Goal: Task Accomplishment & Management: Complete application form

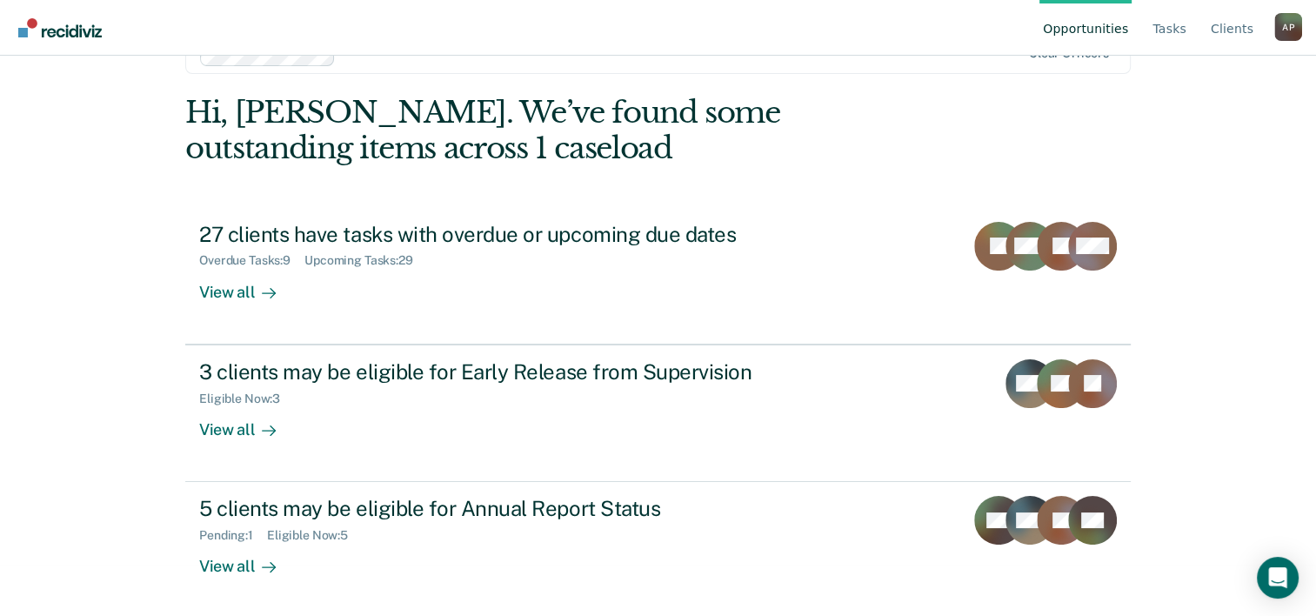
scroll to position [53, 0]
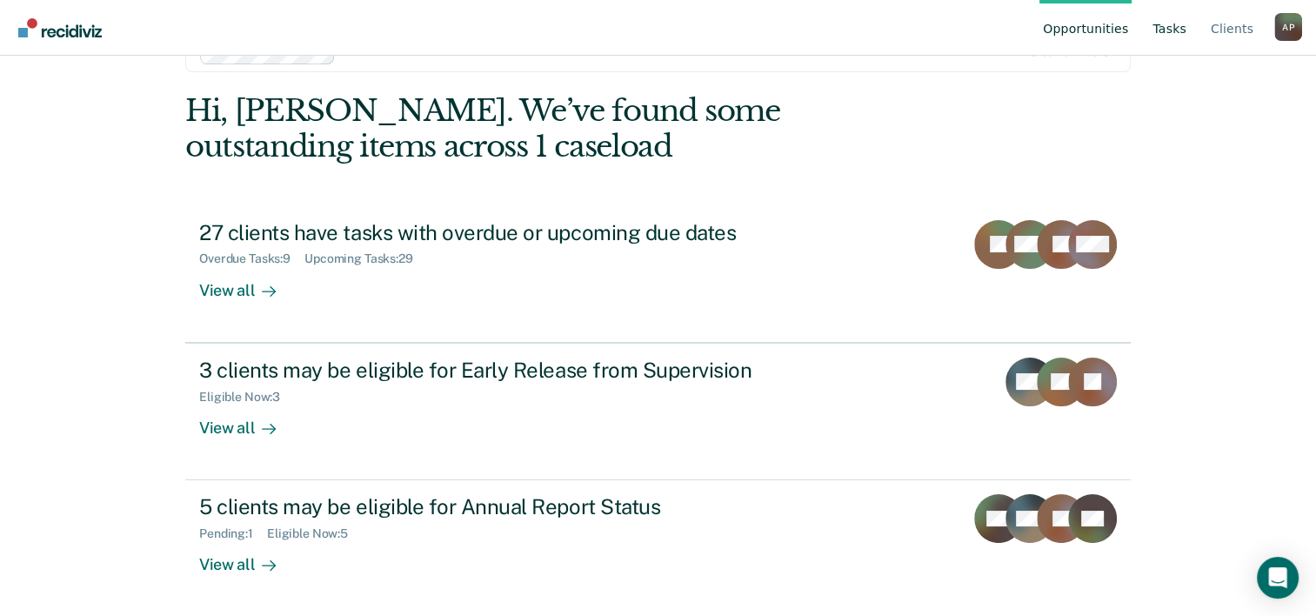
click at [1169, 24] on link "Tasks" at bounding box center [1169, 28] width 41 height 56
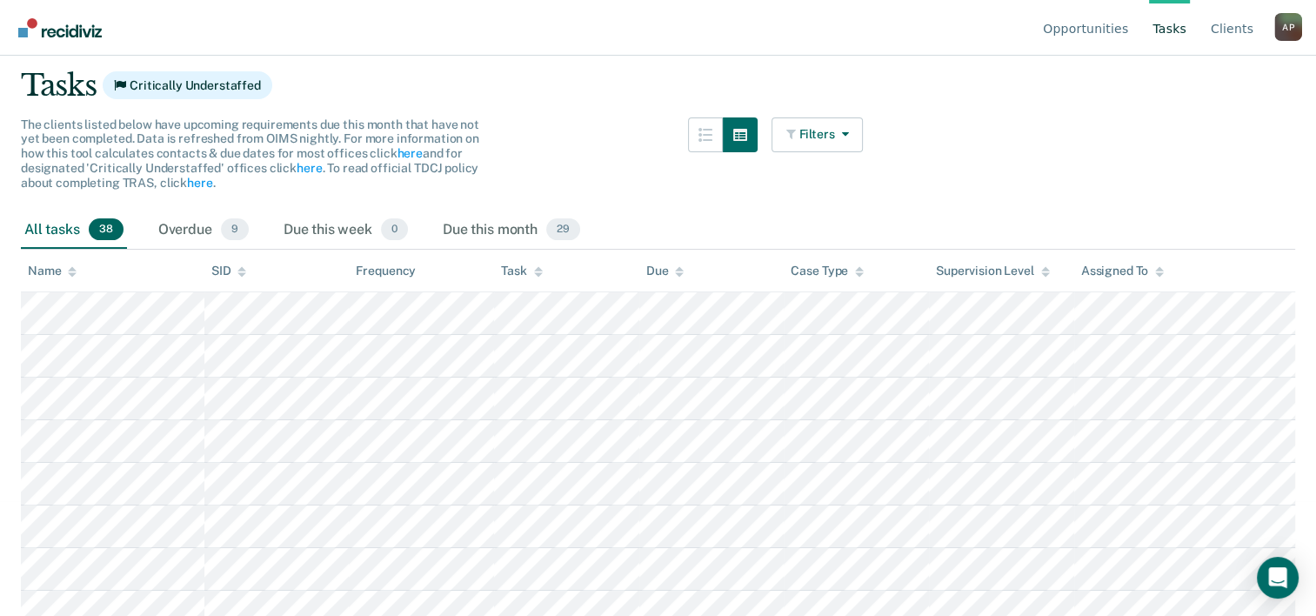
scroll to position [94, 0]
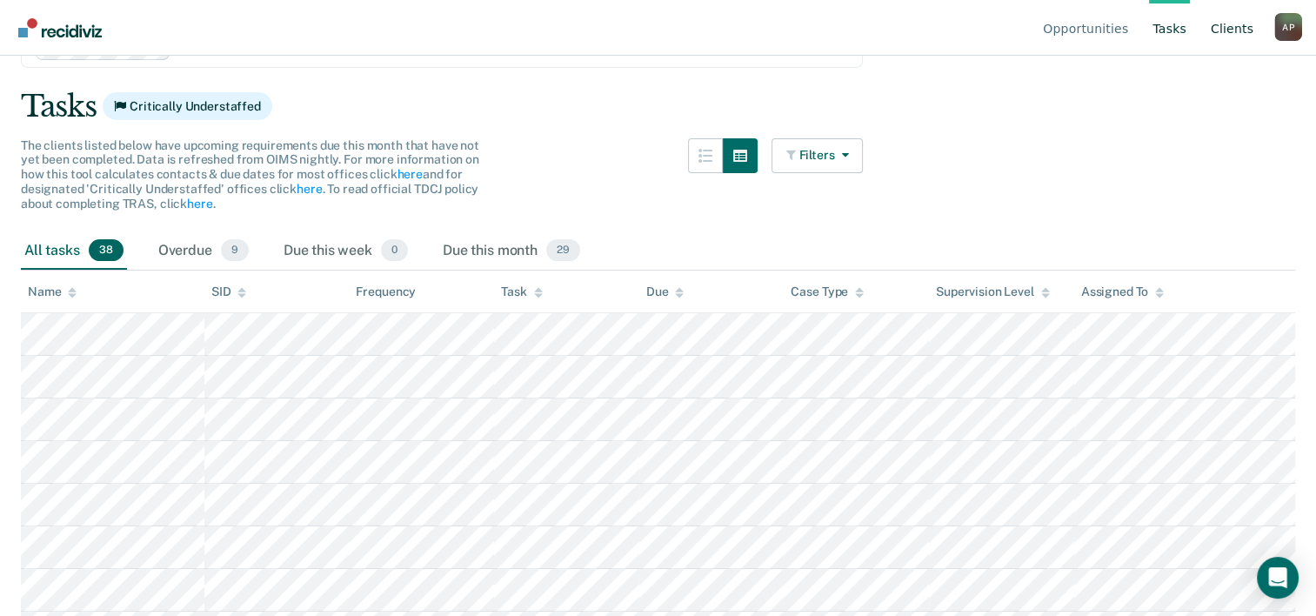
click at [1235, 24] on link "Client s" at bounding box center [1232, 28] width 50 height 56
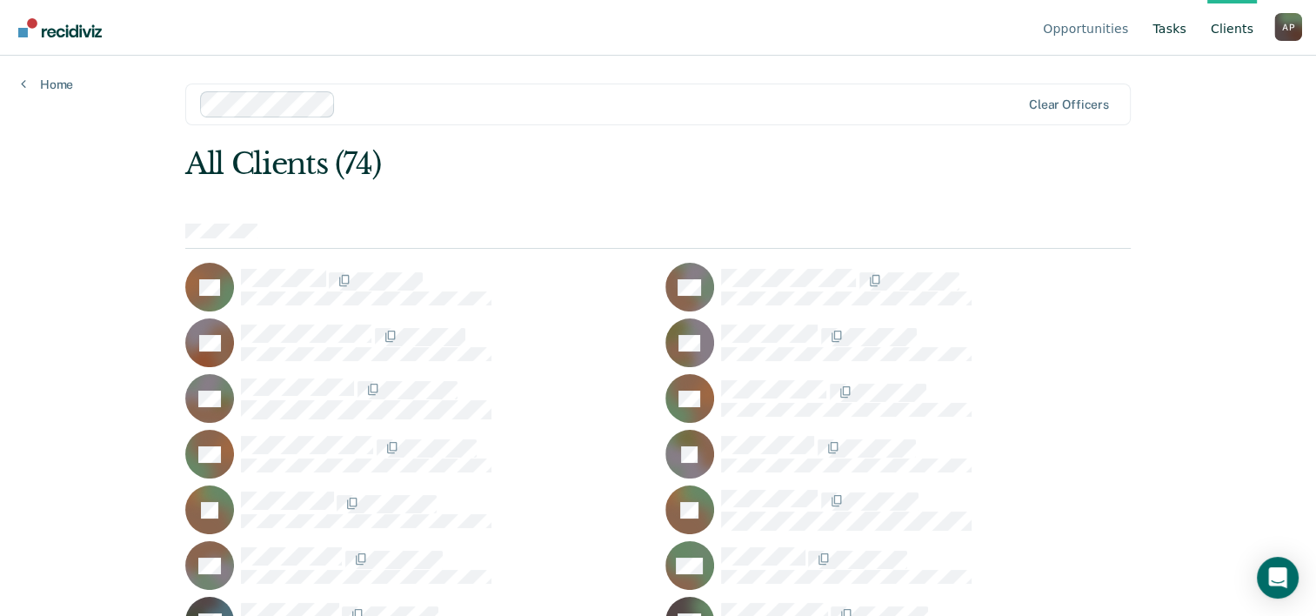
click at [1183, 29] on link "Tasks" at bounding box center [1169, 28] width 41 height 56
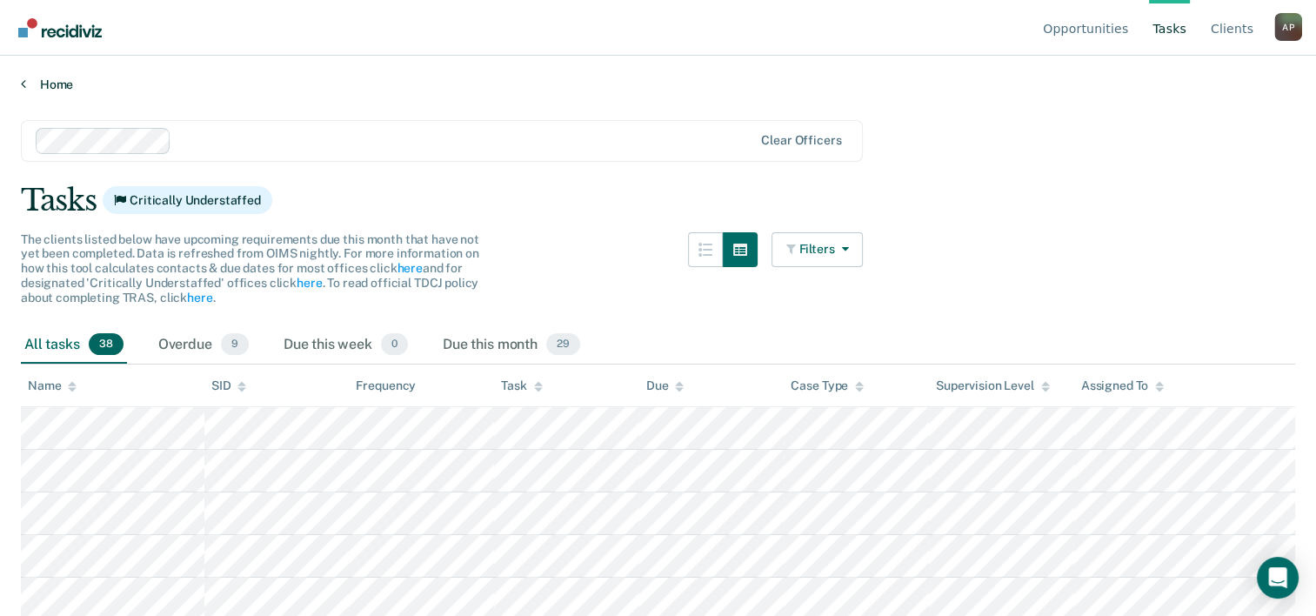
click at [63, 90] on link "Home" at bounding box center [658, 85] width 1274 height 16
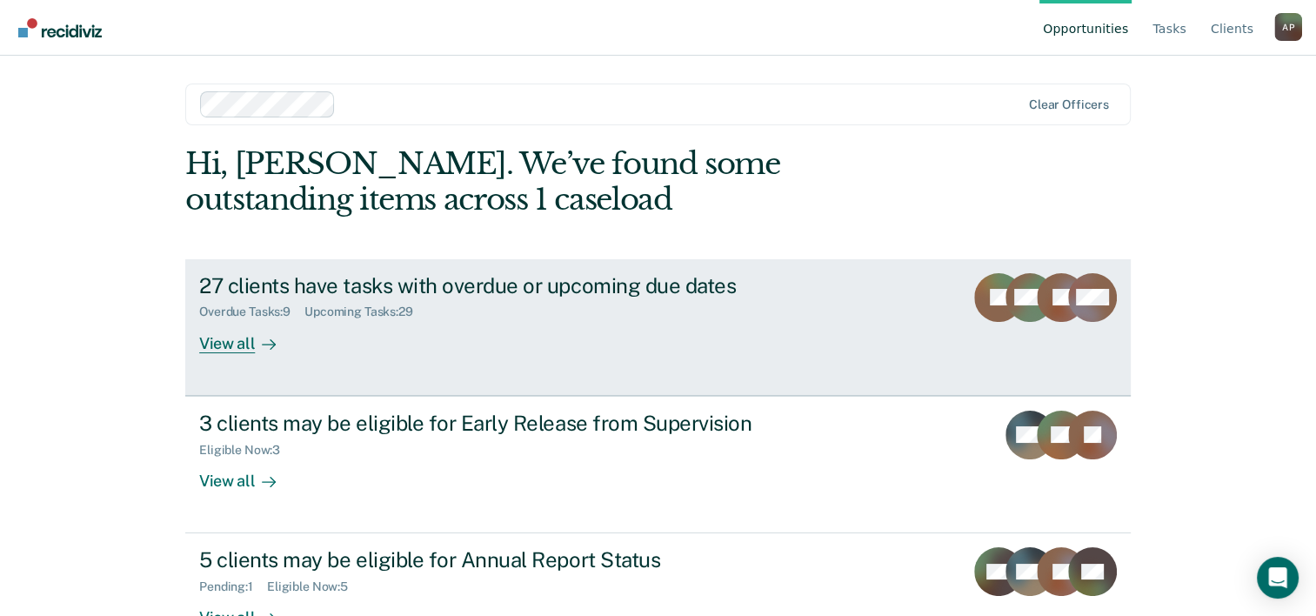
scroll to position [53, 0]
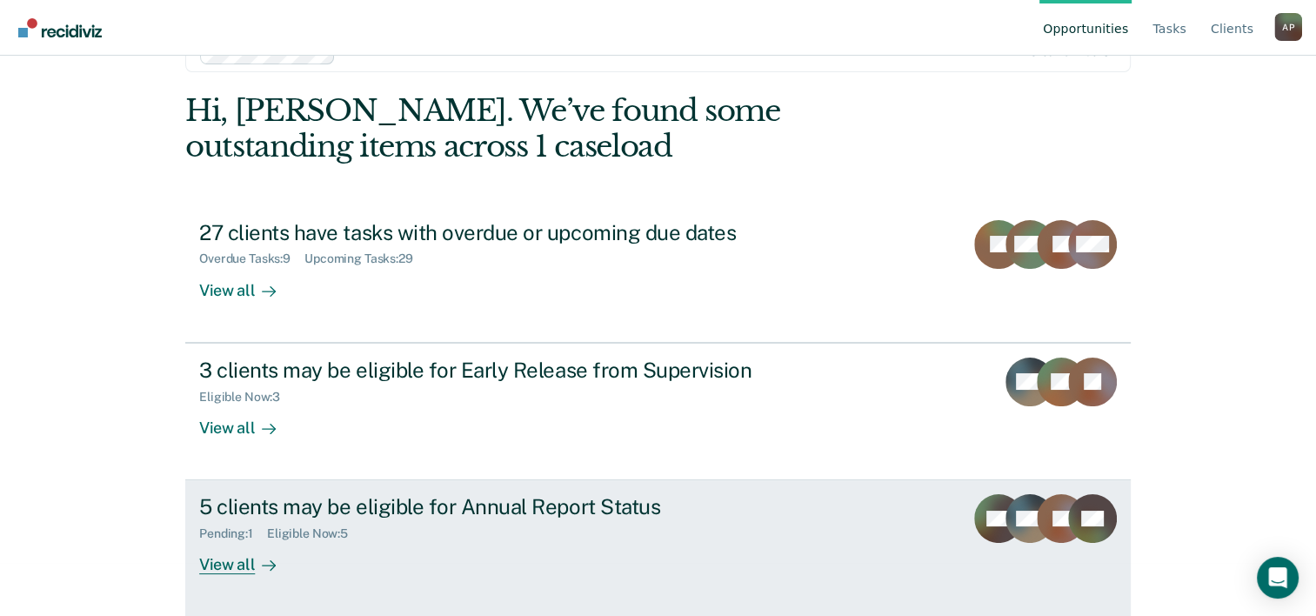
click at [602, 502] on div "5 clients may be eligible for Annual Report Status" at bounding box center [504, 506] width 611 height 25
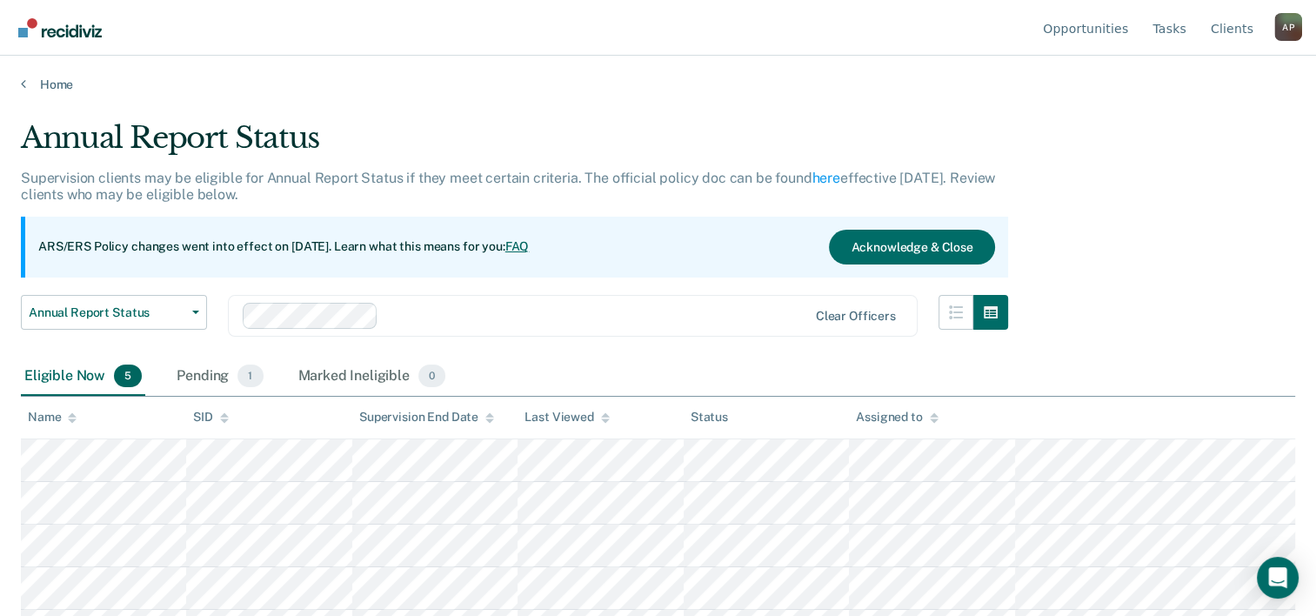
scroll to position [35, 0]
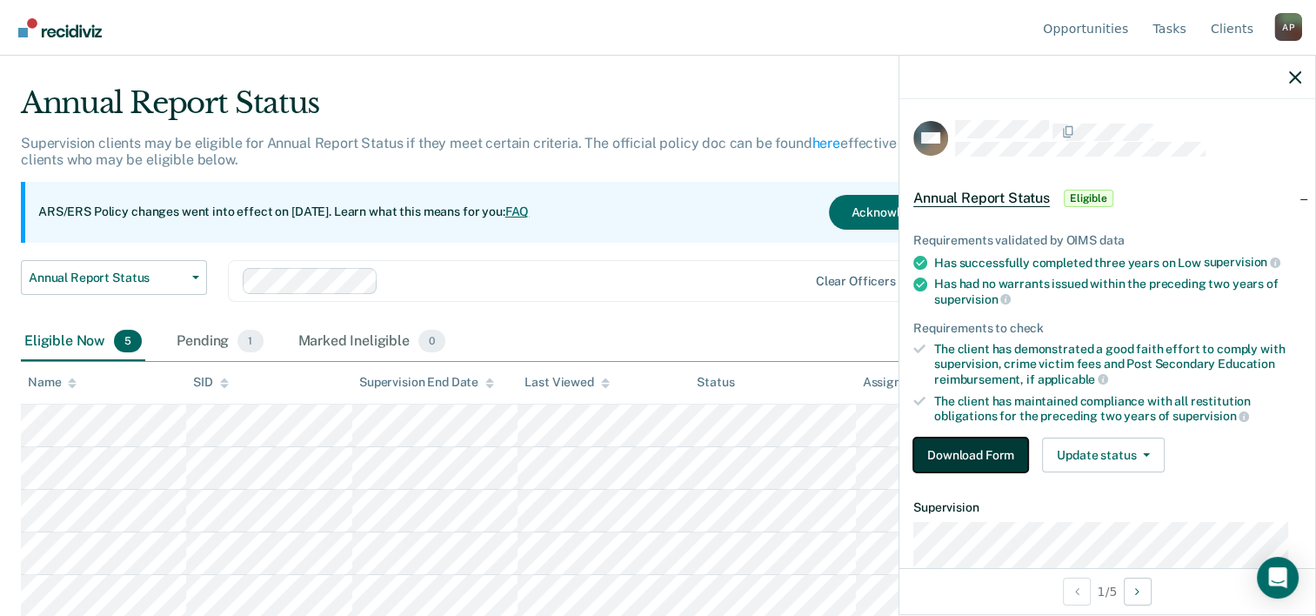
click at [985, 447] on button "Download Form" at bounding box center [970, 455] width 115 height 35
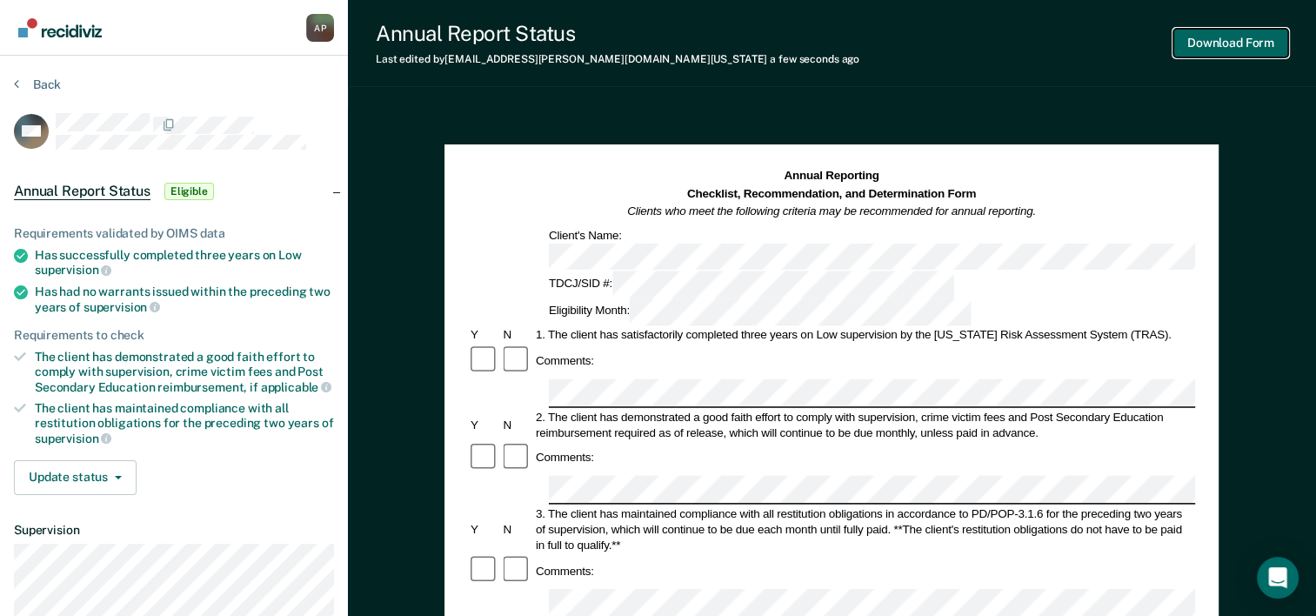
click at [1214, 34] on button "Download Form" at bounding box center [1230, 43] width 115 height 29
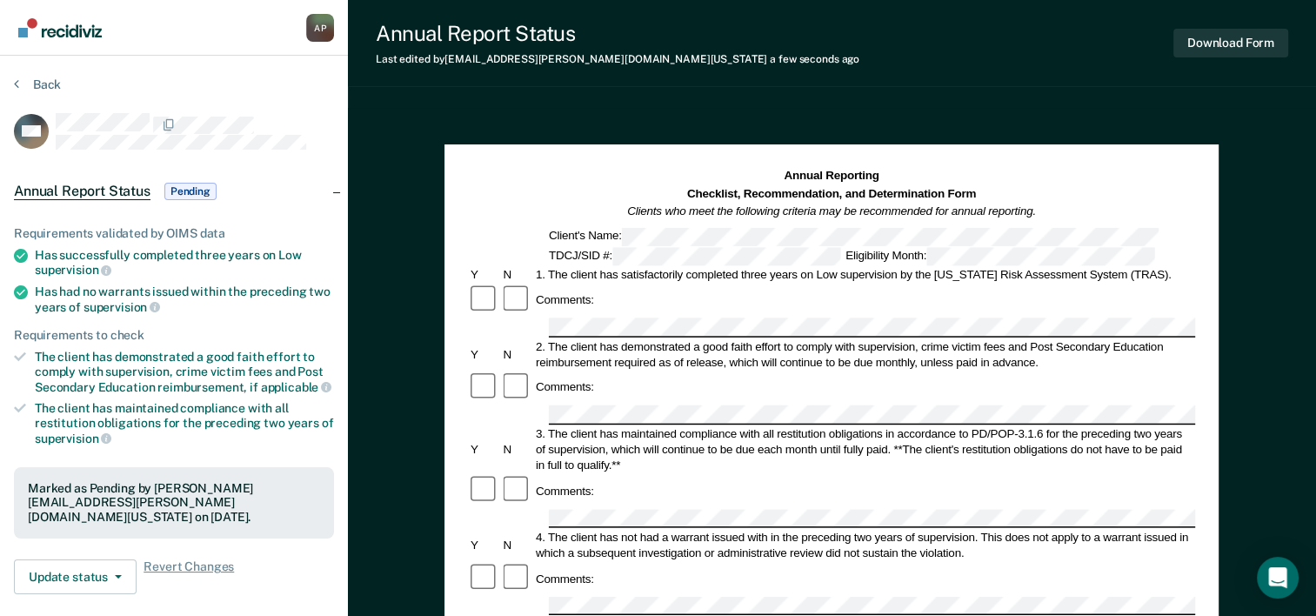
click at [323, 35] on div "A P" at bounding box center [320, 28] width 28 height 28
click at [256, 17] on nav "[PERSON_NAME] A P Profile How it works Log Out" at bounding box center [174, 27] width 320 height 55
click at [111, 567] on button "Update status" at bounding box center [75, 576] width 123 height 35
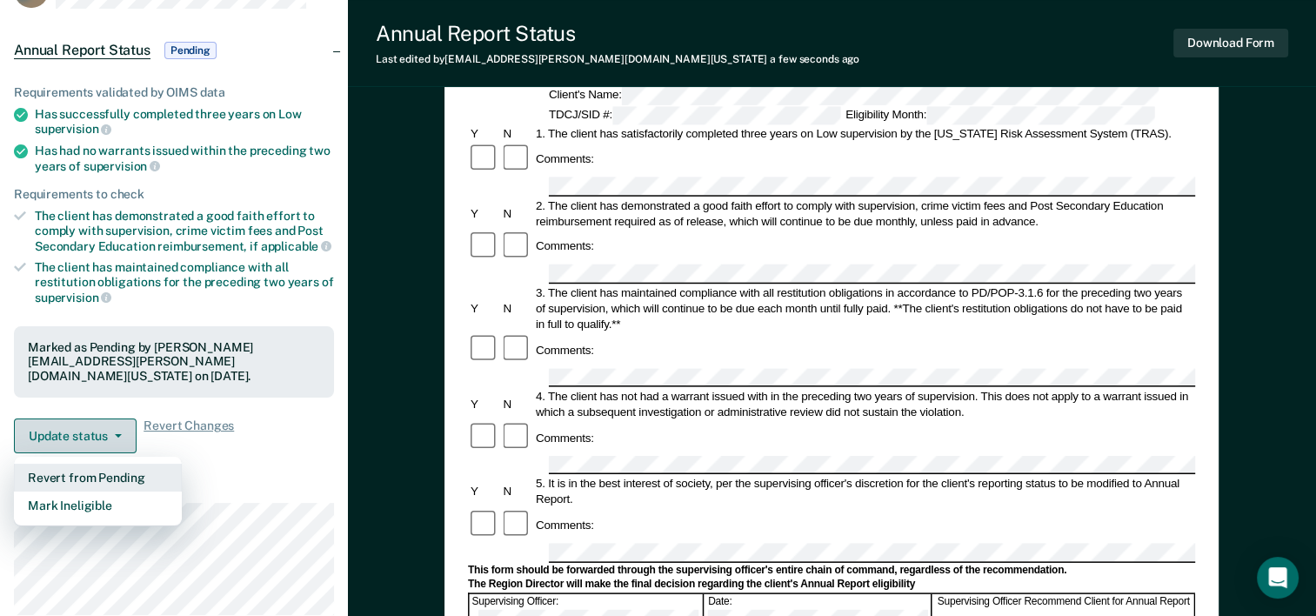
scroll to position [144, 0]
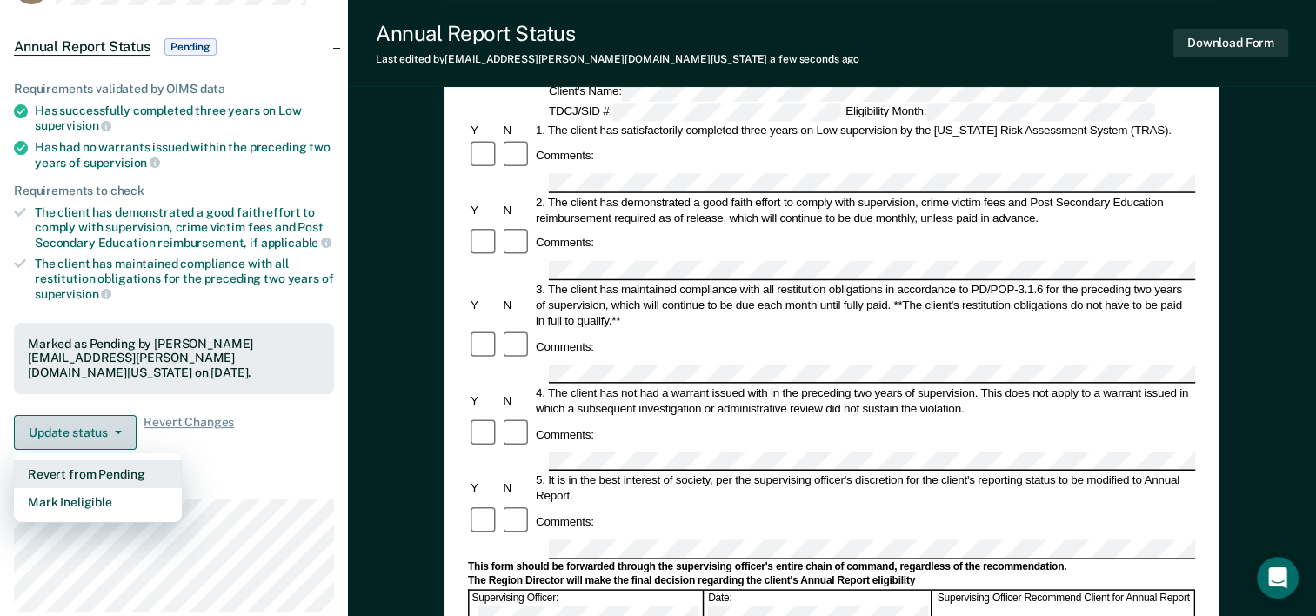
click at [268, 450] on article "MH Annual Report Status Pending Requirements validated by OIMS data Has success…" at bounding box center [174, 352] width 320 height 766
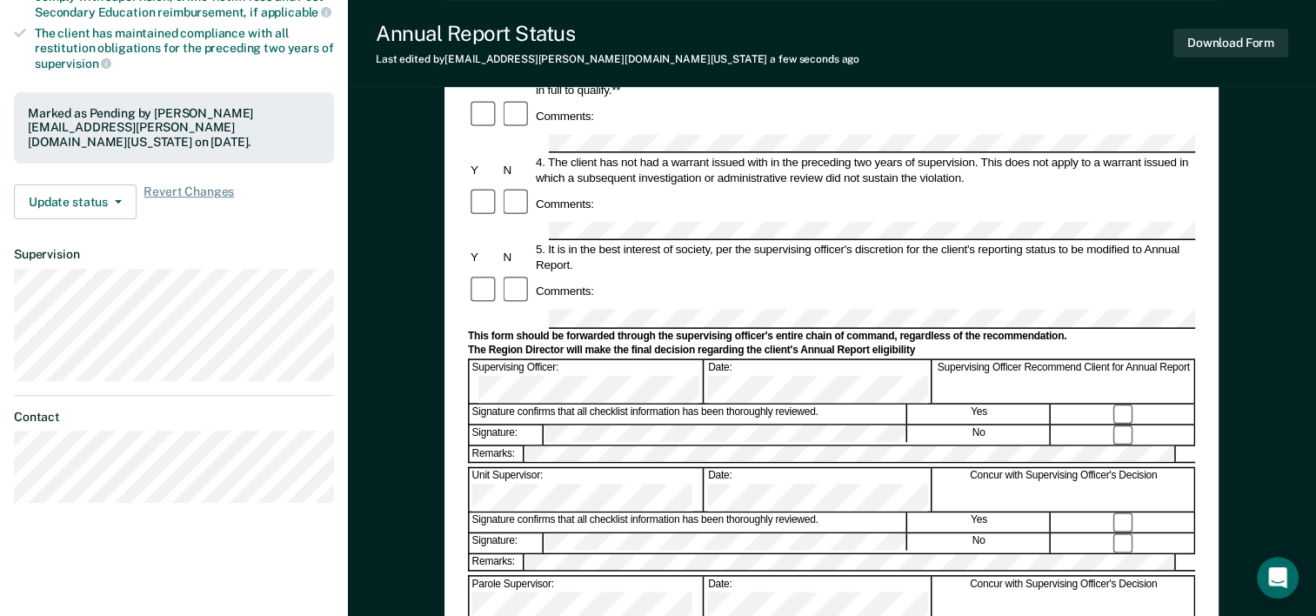
scroll to position [0, 0]
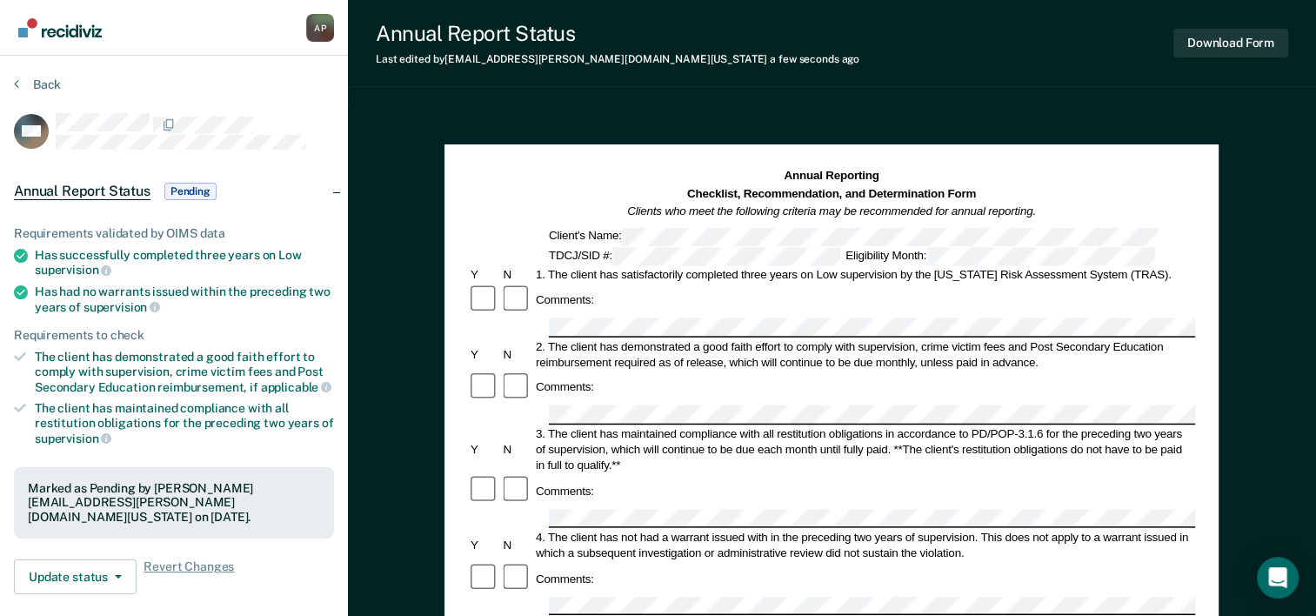
click at [52, 80] on button "Back" at bounding box center [37, 85] width 47 height 16
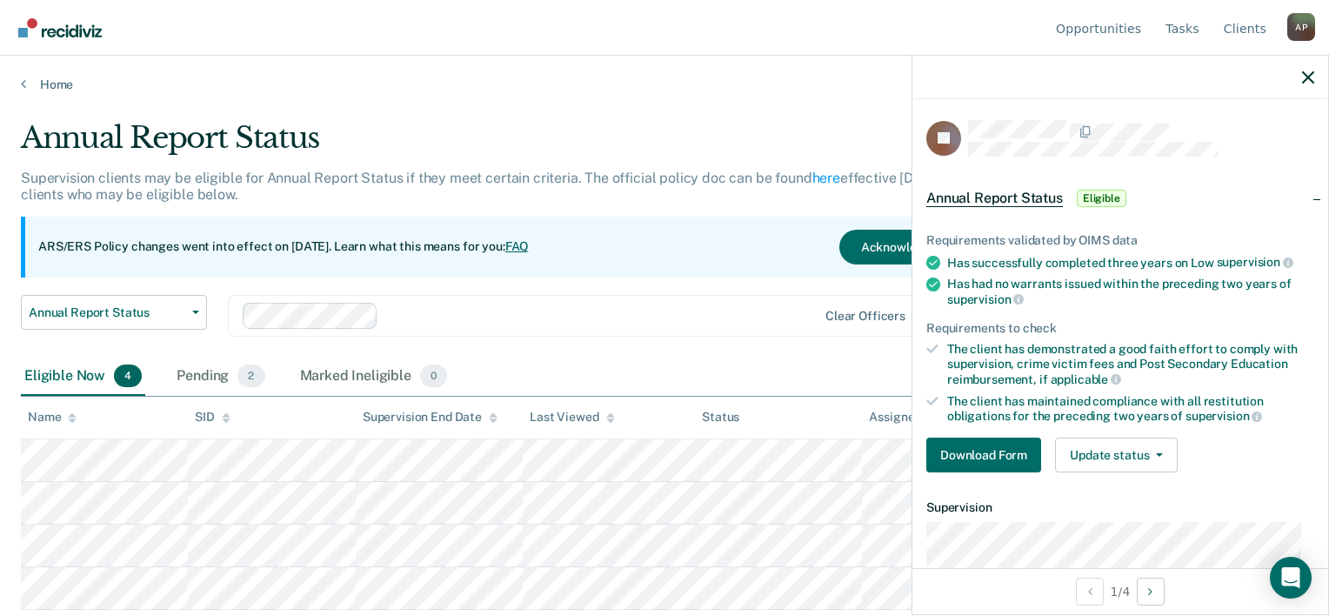
click at [986, 452] on button "Download Form" at bounding box center [983, 455] width 115 height 35
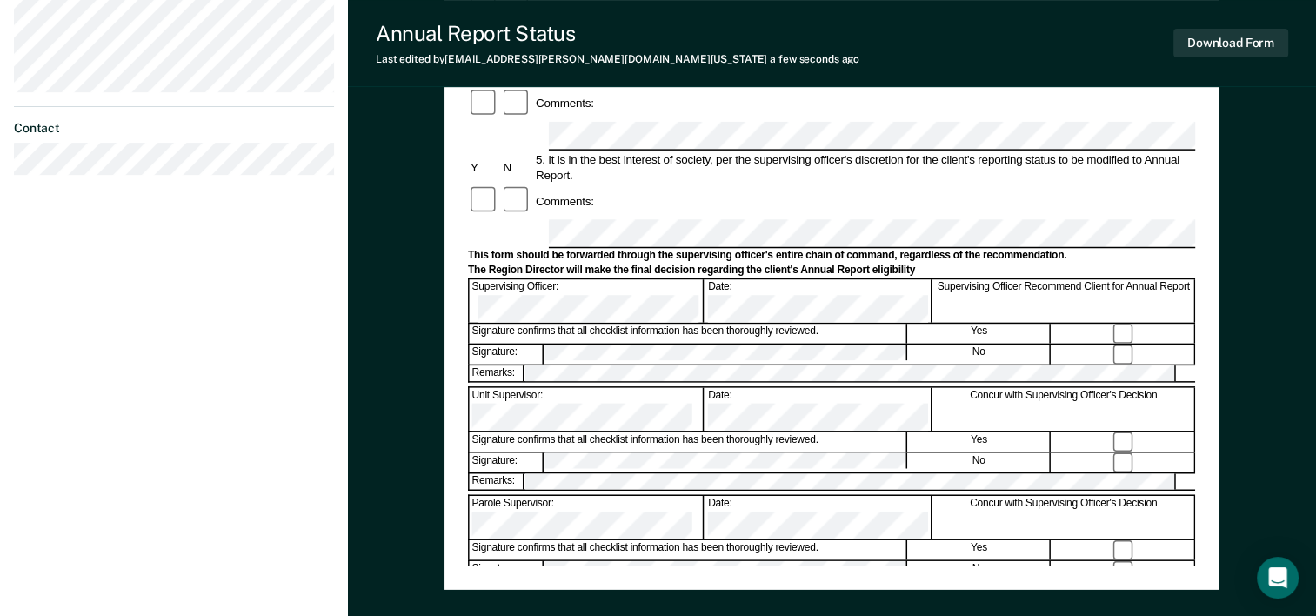
scroll to position [567, 0]
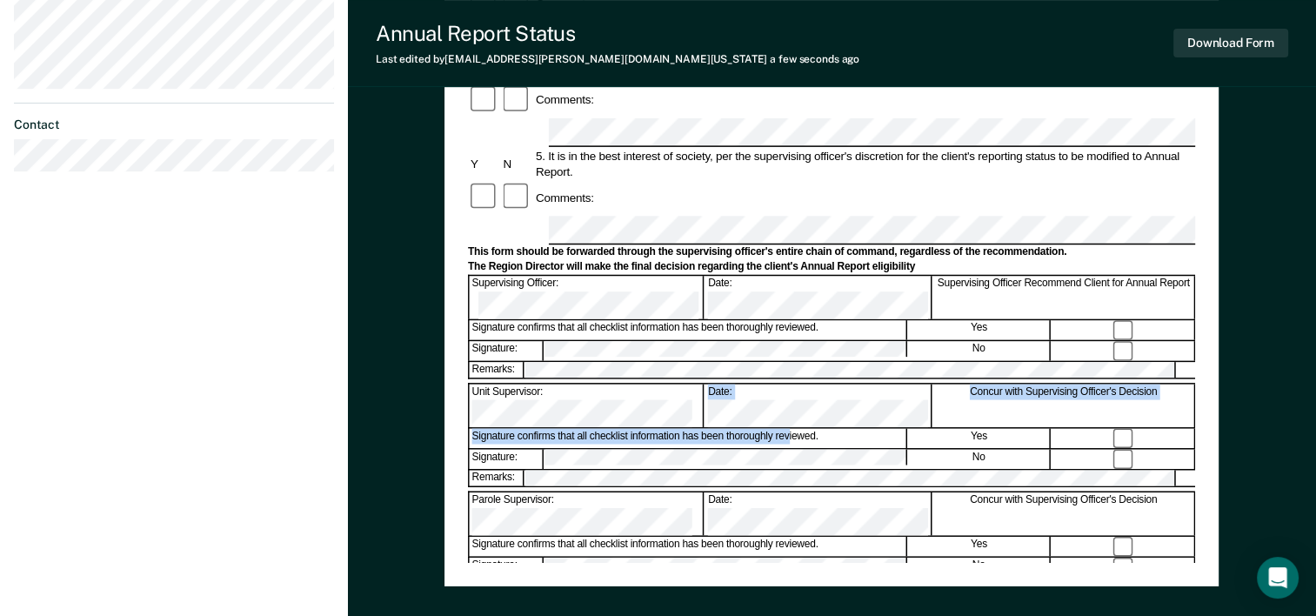
click at [790, 202] on form "Annual Reporting Checklist, Recommendation, and Determination Form Clients who …" at bounding box center [831, 214] width 727 height 1227
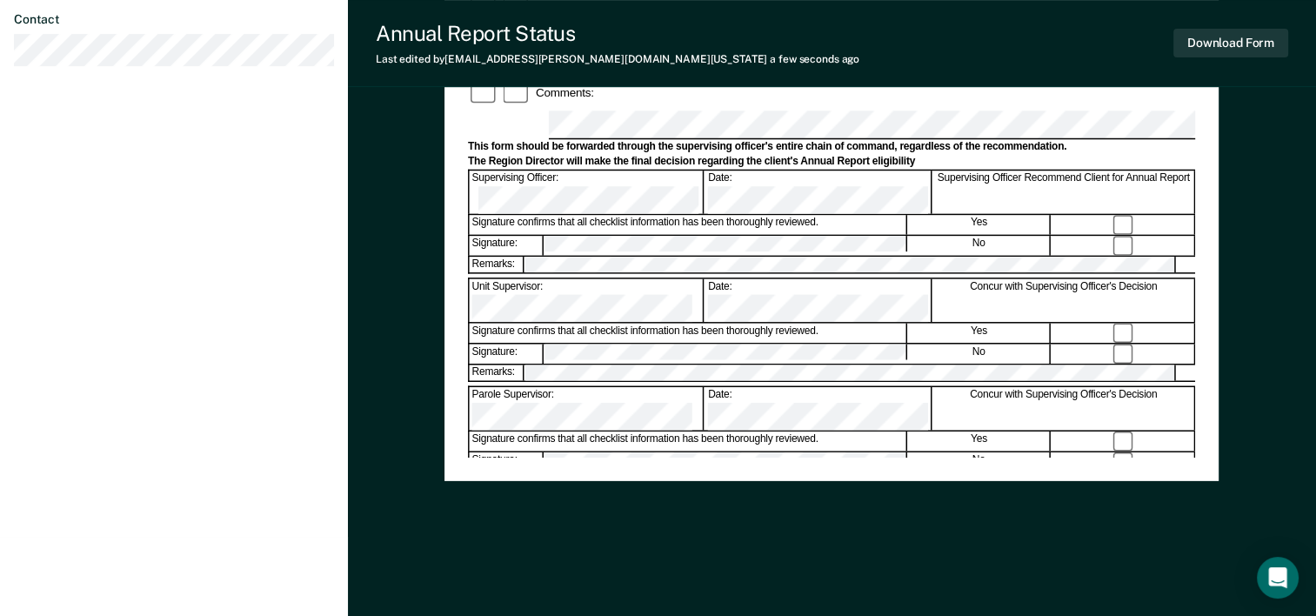
scroll to position [244, 0]
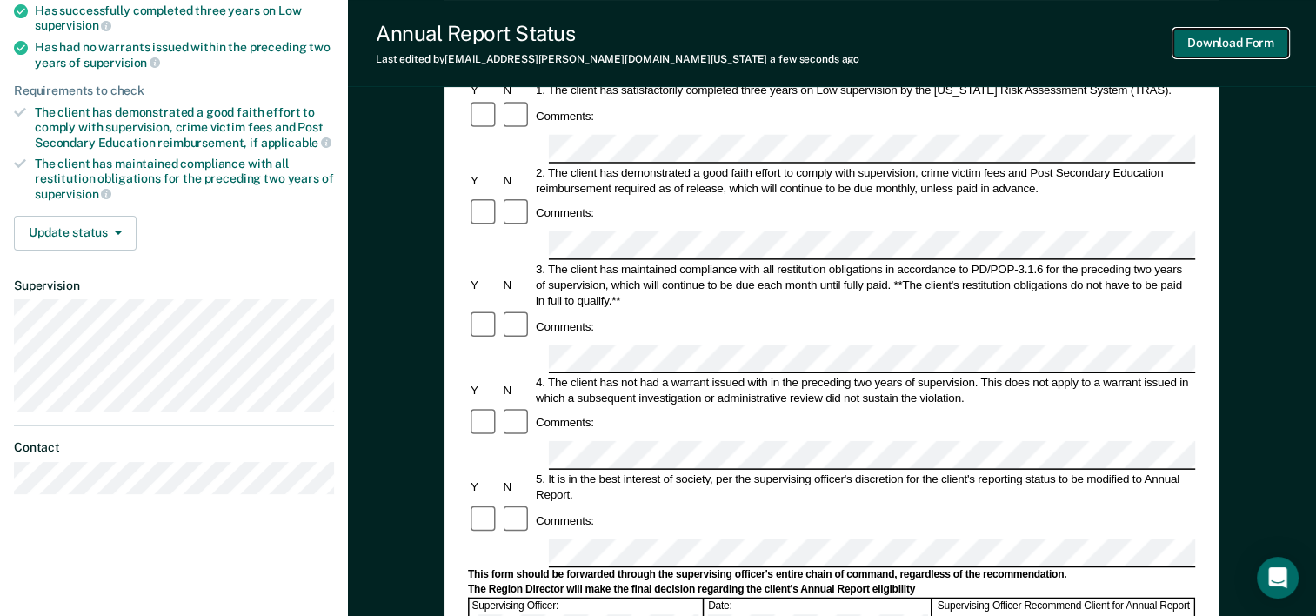
click at [1234, 37] on button "Download Form" at bounding box center [1230, 43] width 115 height 29
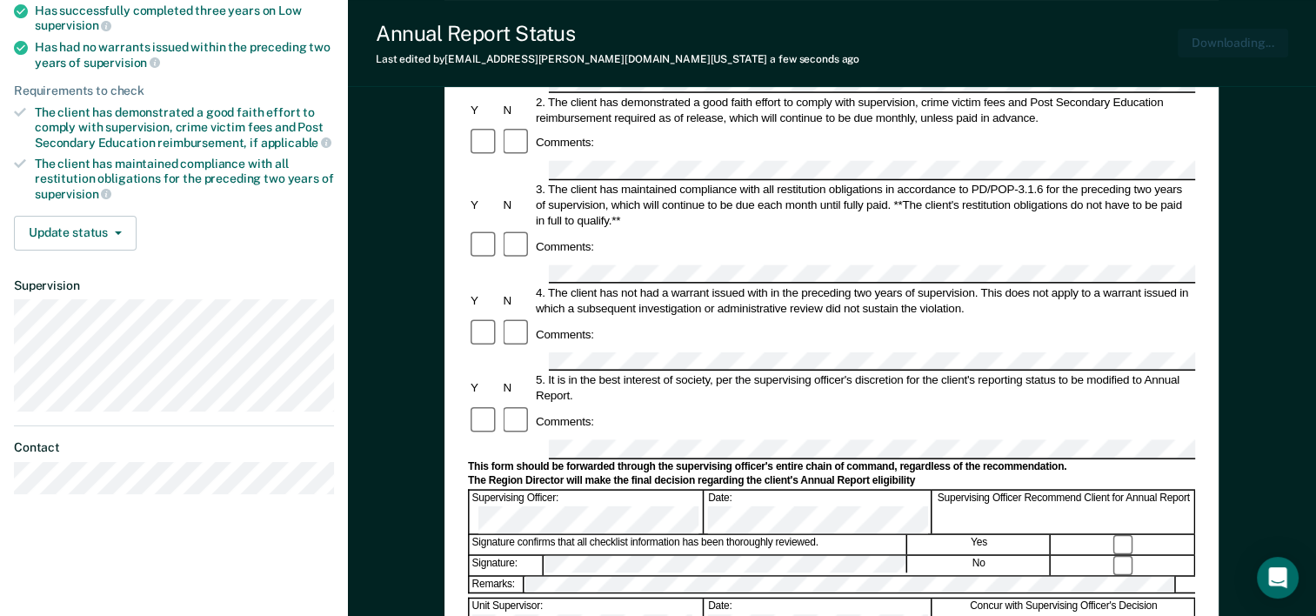
scroll to position [0, 0]
